Goal: Task Accomplishment & Management: Use online tool/utility

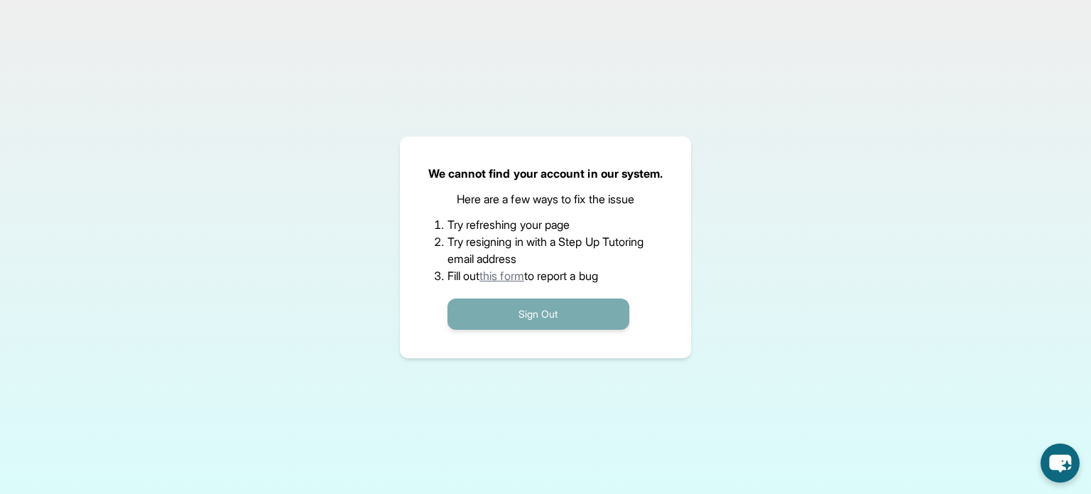
click at [559, 316] on button "Sign Out" at bounding box center [538, 313] width 182 height 31
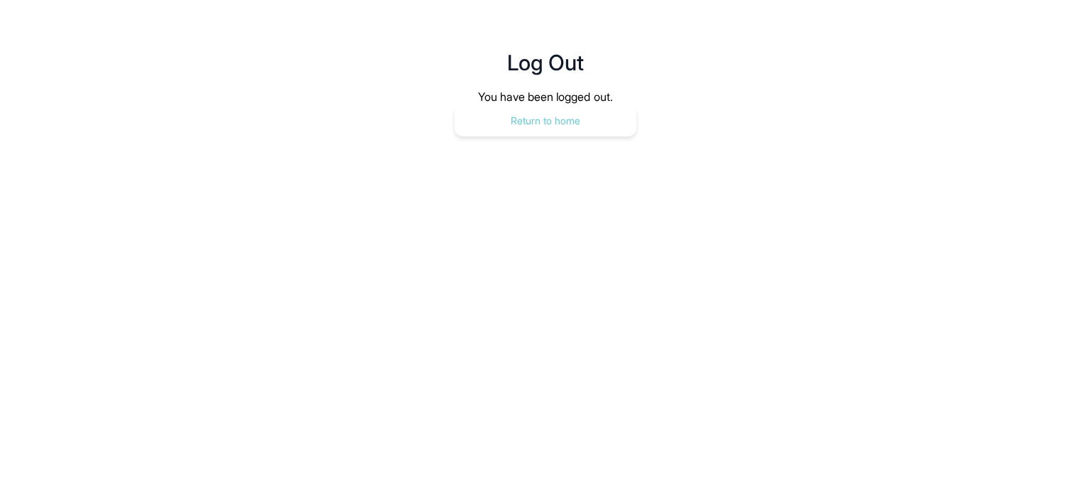
click at [516, 124] on button "Return to home" at bounding box center [546, 120] width 182 height 31
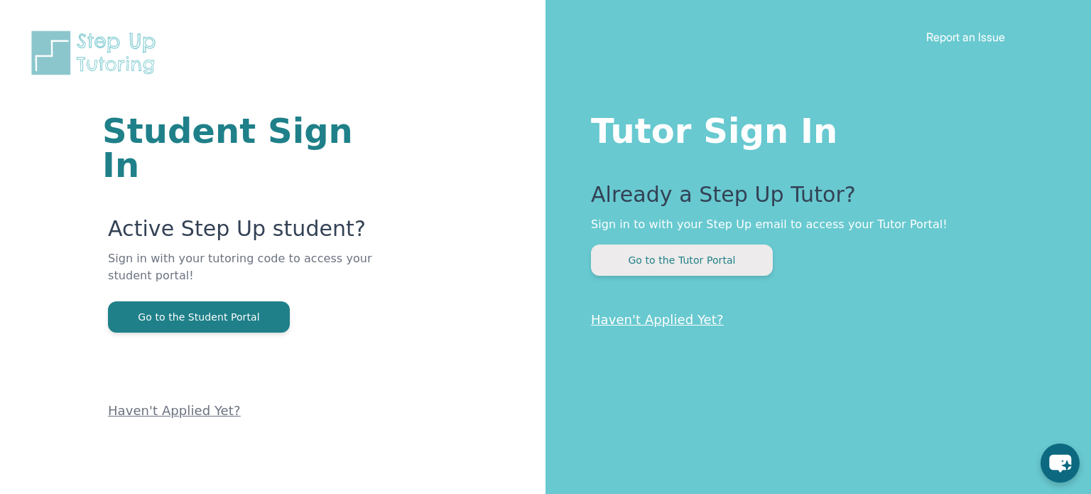
click at [702, 259] on button "Go to the Tutor Portal" at bounding box center [682, 259] width 182 height 31
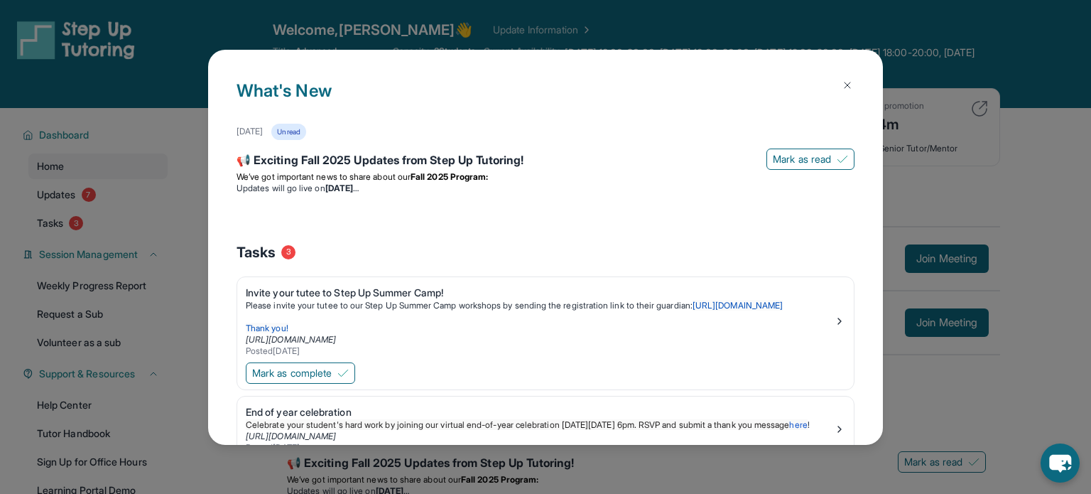
click at [856, 80] on button at bounding box center [847, 85] width 28 height 28
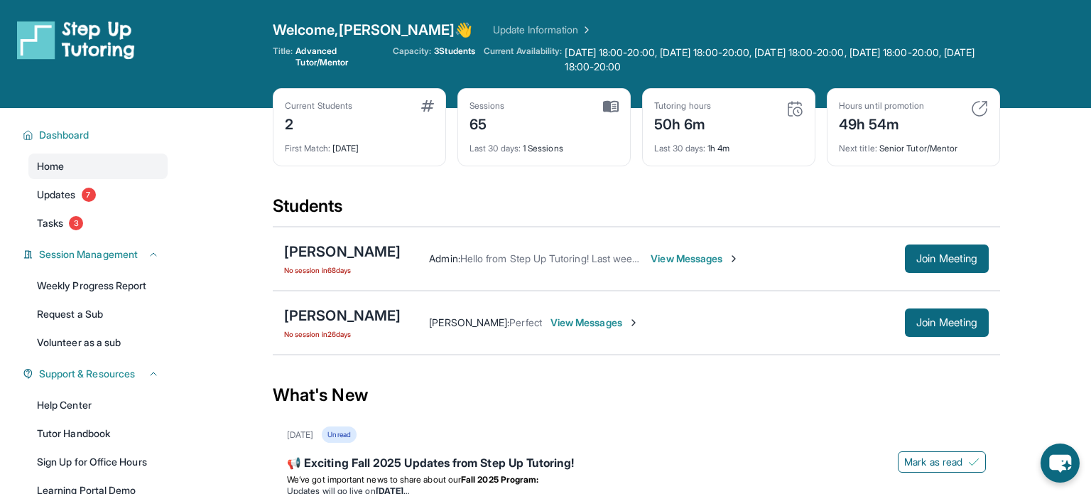
scroll to position [112, 0]
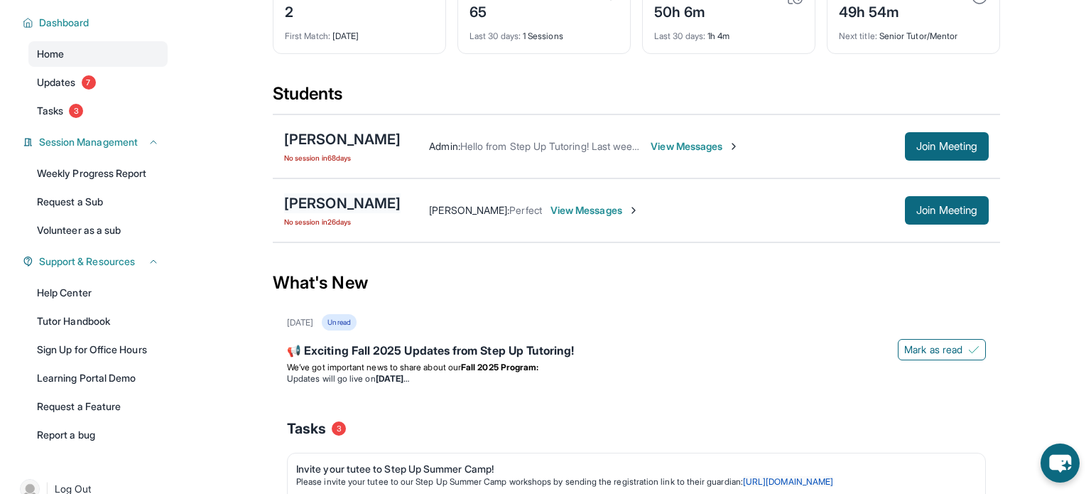
click at [328, 203] on div "[PERSON_NAME]" at bounding box center [342, 203] width 116 height 20
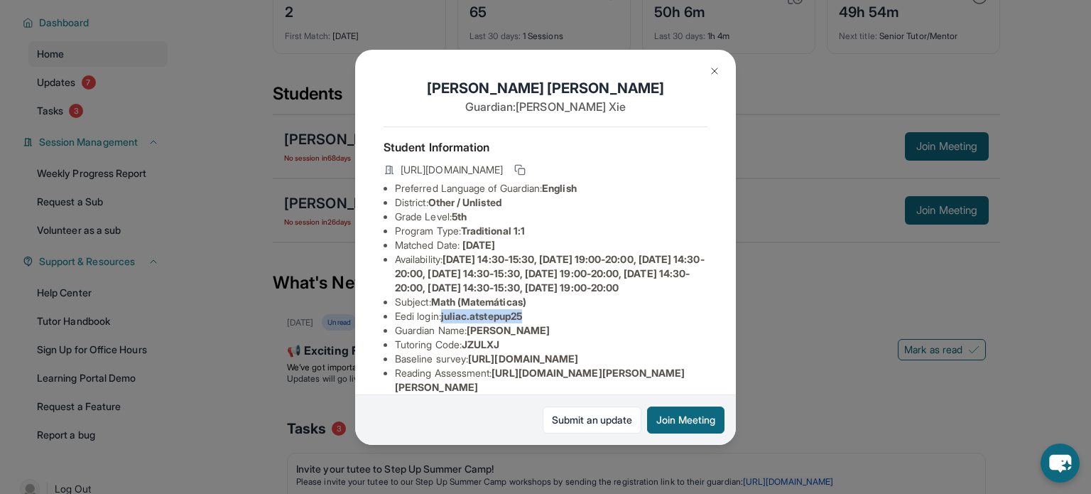
drag, startPoint x: 444, startPoint y: 330, endPoint x: 565, endPoint y: 333, distance: 121.5
click at [565, 323] on li "Eedi login : juliac.atstepup25" at bounding box center [551, 316] width 313 height 14
copy li "juliac.atstepup25"
click at [656, 323] on li "Eedi login : juliac.atstepup25" at bounding box center [551, 316] width 313 height 14
click at [716, 71] on img at bounding box center [714, 70] width 11 height 11
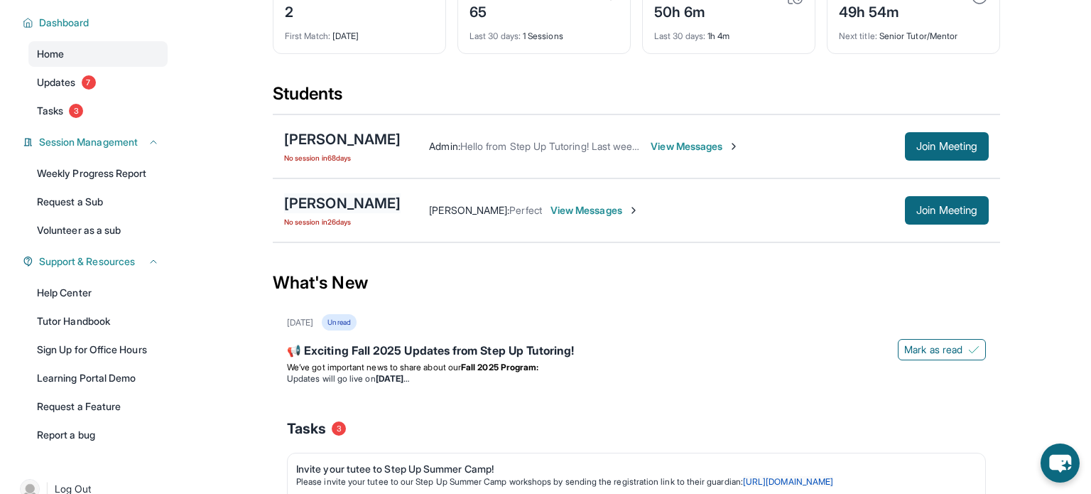
click at [341, 203] on div "[PERSON_NAME]" at bounding box center [342, 203] width 116 height 20
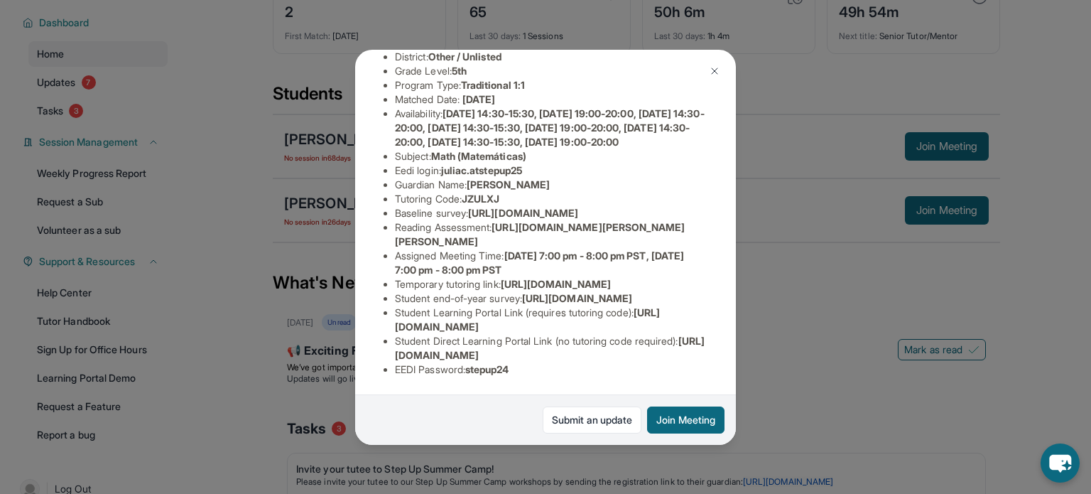
scroll to position [273, 0]
click at [676, 413] on button "Join Meeting" at bounding box center [685, 419] width 77 height 27
